Goal: Task Accomplishment & Management: Use online tool/utility

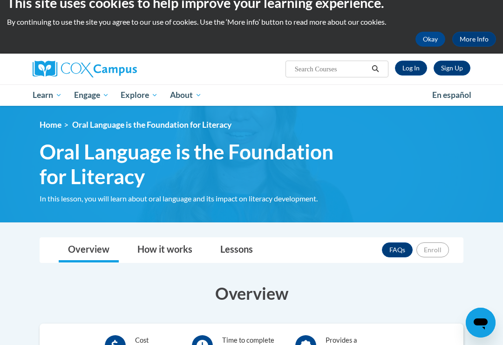
click at [410, 69] on link "Log In" at bounding box center [411, 68] width 32 height 15
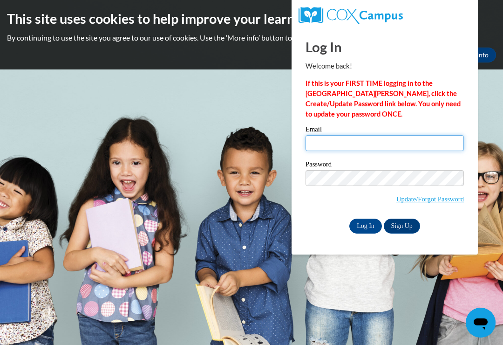
type input "[EMAIL_ADDRESS][DOMAIN_NAME]"
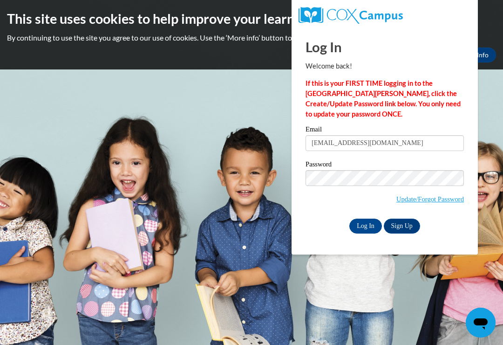
click at [366, 225] on input "Log In" at bounding box center [366, 226] width 33 height 15
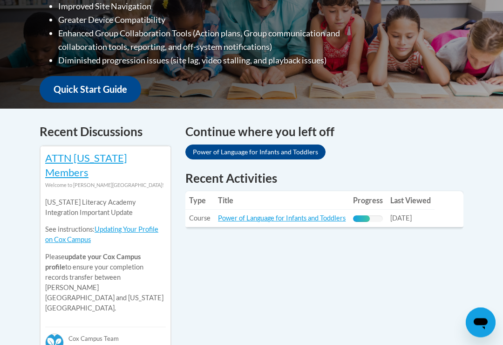
scroll to position [297, 0]
click at [297, 152] on link "Power of Language for Infants and Toddlers" at bounding box center [256, 152] width 140 height 15
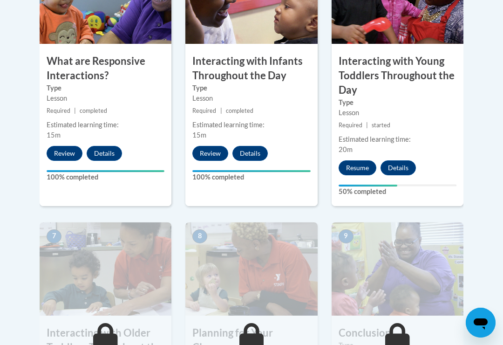
scroll to position [641, 0]
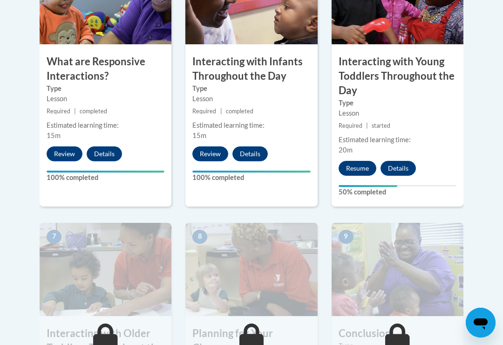
click at [357, 165] on button "Resume" at bounding box center [358, 168] width 38 height 15
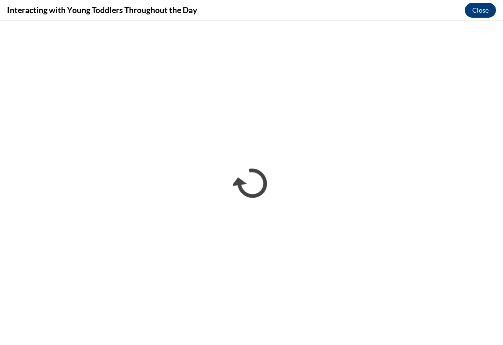
scroll to position [0, 0]
